Goal: Navigation & Orientation: Find specific page/section

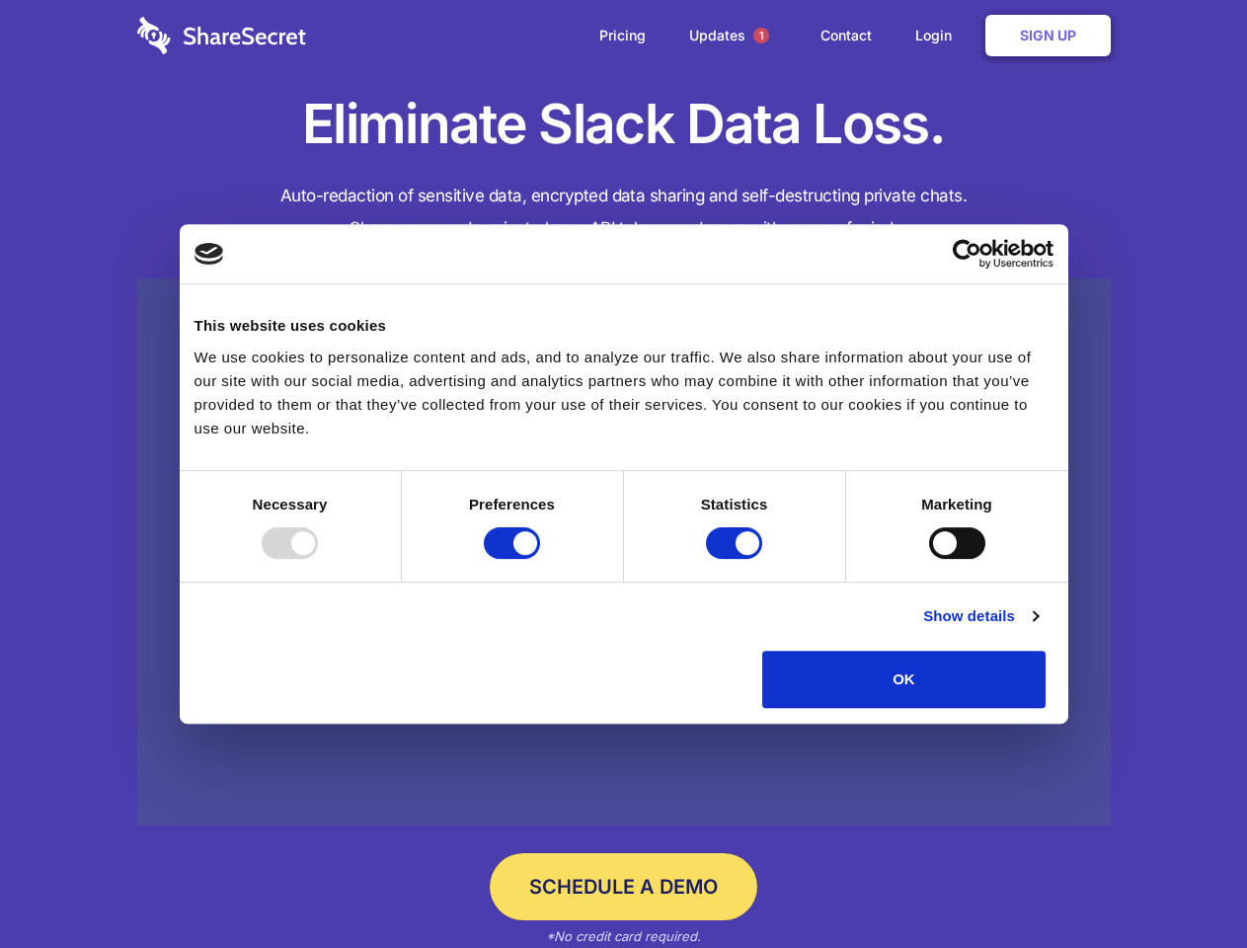
click at [318, 559] on div at bounding box center [290, 543] width 56 height 32
click at [540, 559] on input "Preferences" at bounding box center [512, 543] width 56 height 32
checkbox input "false"
click at [737, 559] on input "Statistics" at bounding box center [734, 543] width 56 height 32
checkbox input "false"
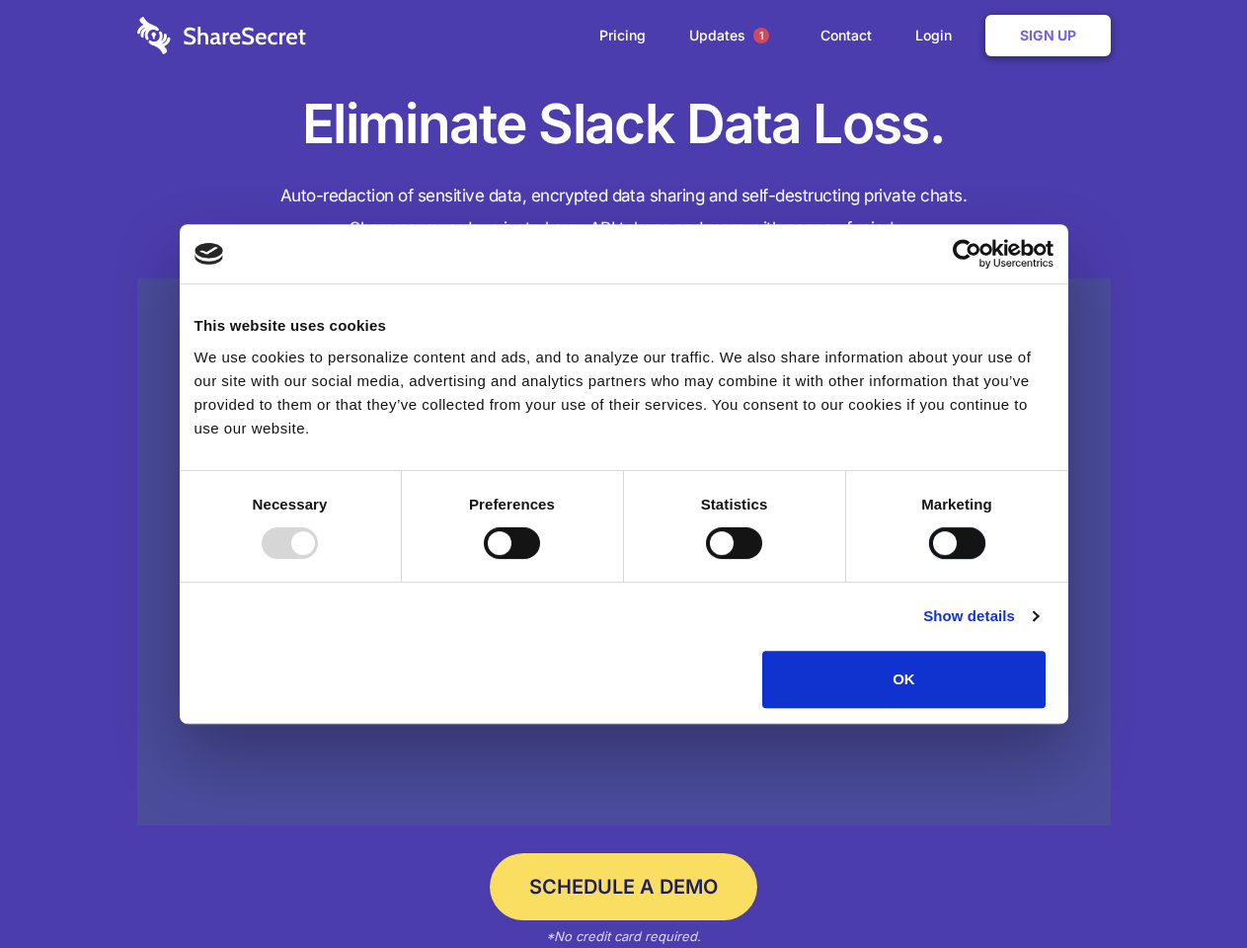
click at [929, 559] on input "Marketing" at bounding box center [957, 543] width 56 height 32
checkbox input "true"
click at [1038, 628] on link "Show details" at bounding box center [980, 616] width 115 height 24
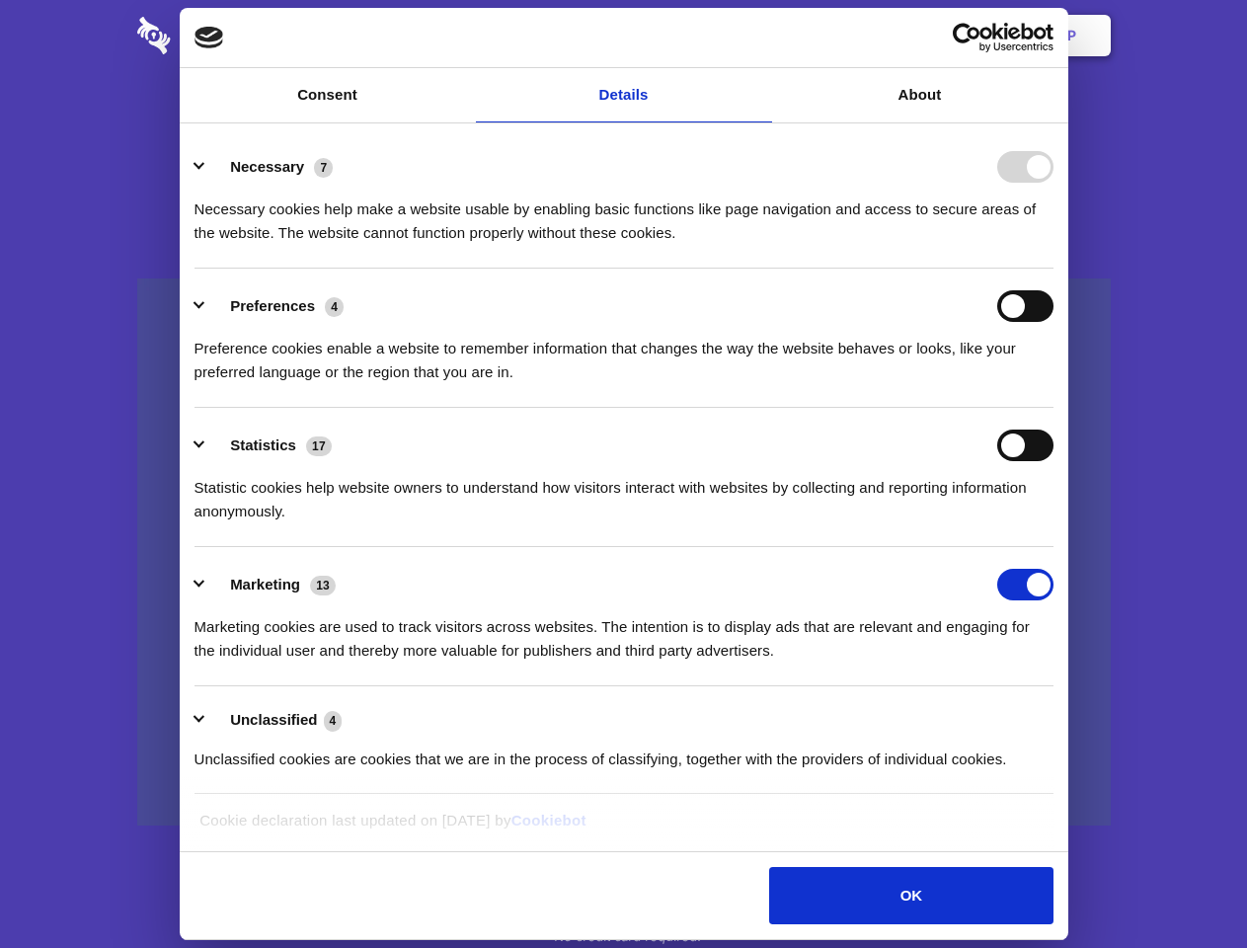
click at [1054, 269] on li "Necessary 7 Necessary cookies help make a website usable by enabling basic func…" at bounding box center [624, 198] width 859 height 139
click at [760, 36] on span "1" at bounding box center [762, 36] width 32 height 32
